Goal: Task Accomplishment & Management: Manage account settings

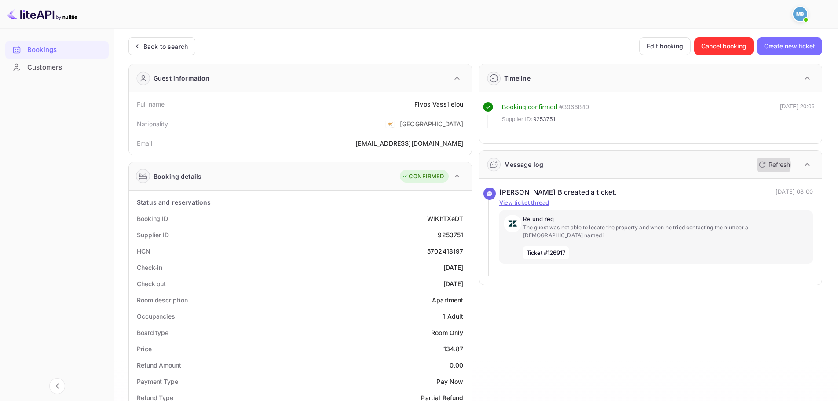
click at [779, 170] on button "Refresh" at bounding box center [773, 164] width 40 height 14
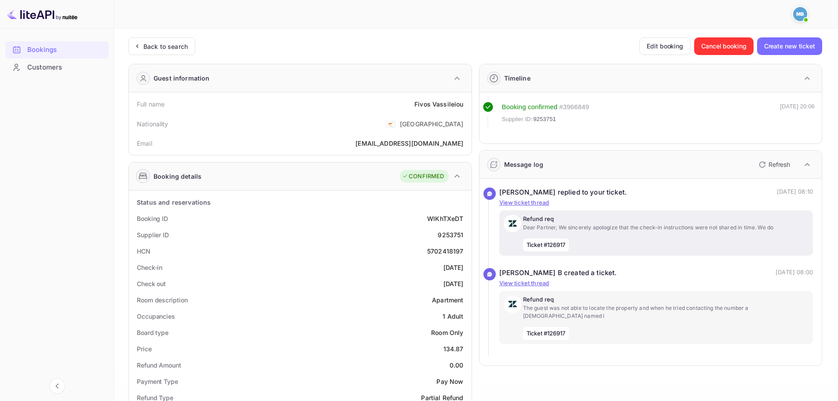
click at [600, 236] on div "Refund req Dear Partner, We sincerely apologize that the check-in instructions …" at bounding box center [666, 233] width 286 height 36
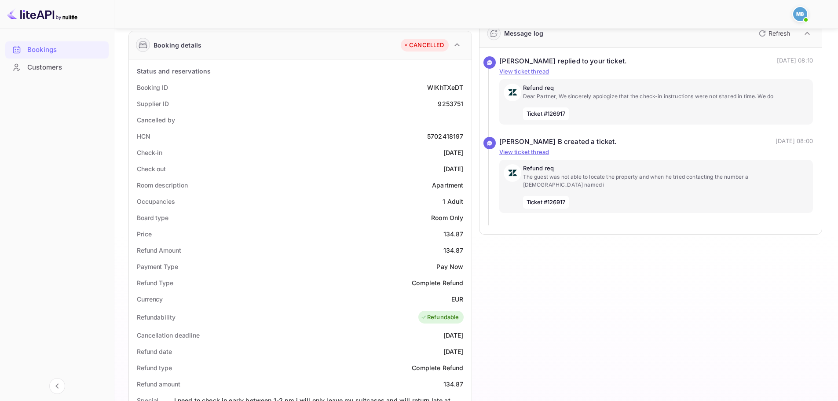
scroll to position [132, 0]
click at [452, 102] on div "9253751" at bounding box center [450, 102] width 26 height 9
copy div "9253751"
